Goal: Information Seeking & Learning: Check status

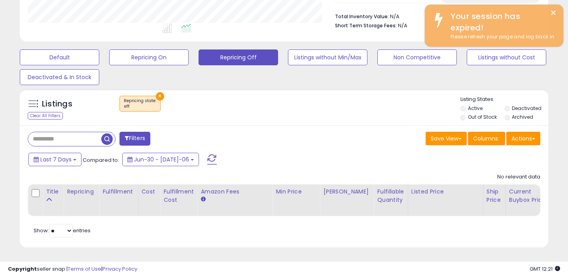
scroll to position [162, 306]
click at [368, 23] on b "Short Term Storage Fees:" at bounding box center [366, 25] width 62 height 7
